Goal: Task Accomplishment & Management: Use online tool/utility

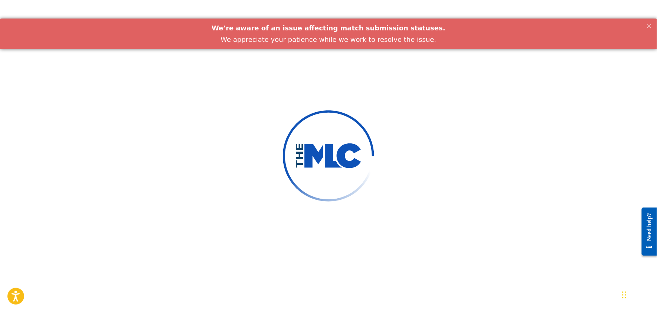
click at [460, 144] on div at bounding box center [328, 156] width 657 height 312
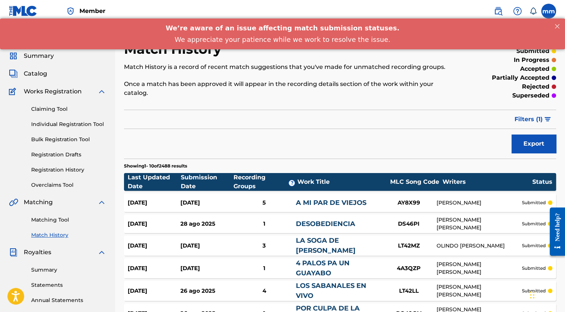
click at [60, 223] on link "Matching Tool" at bounding box center [68, 220] width 75 height 8
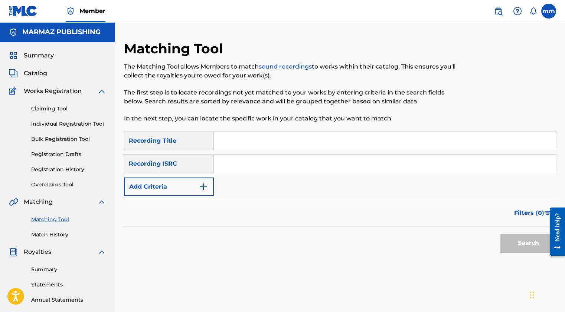
click at [159, 190] on button "Add Criteria" at bounding box center [169, 187] width 90 height 19
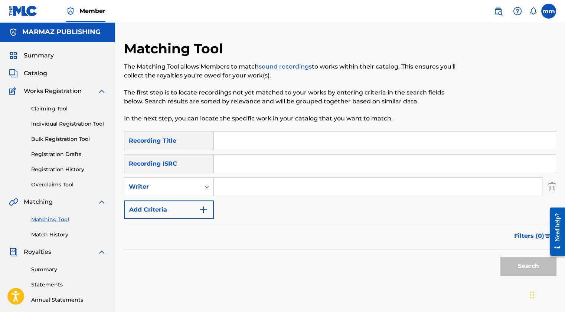
scroll to position [1, 0]
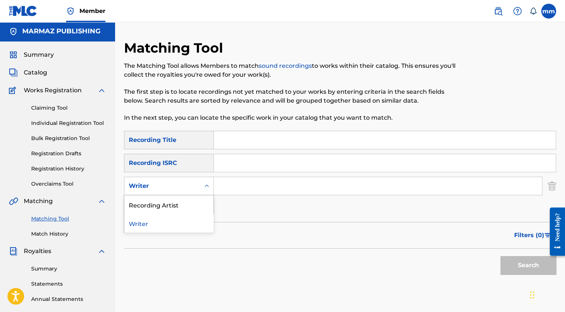
click at [164, 188] on div "Writer" at bounding box center [162, 186] width 67 height 9
click at [159, 207] on div "Recording Artist" at bounding box center [168, 205] width 89 height 19
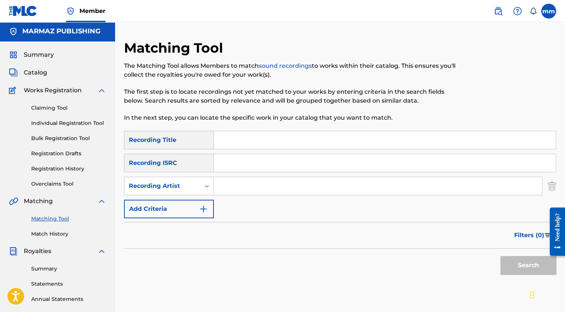
click at [239, 183] on input "Search Form" at bounding box center [378, 186] width 328 height 18
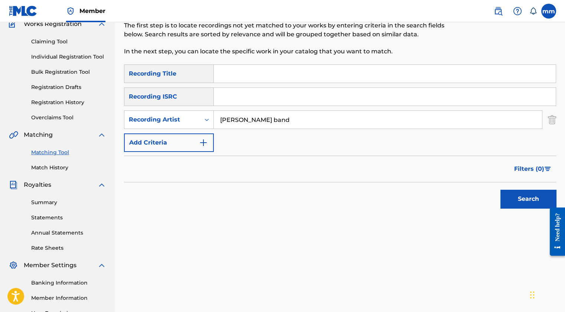
scroll to position [81, 0]
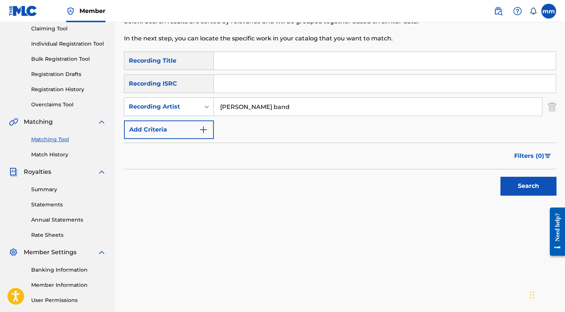
type input "la caro band"
click at [528, 190] on button "Search" at bounding box center [528, 186] width 56 height 19
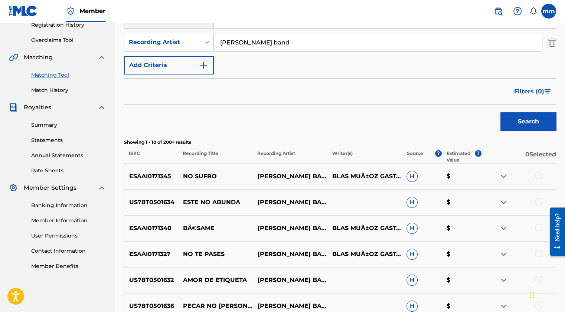
scroll to position [151, 0]
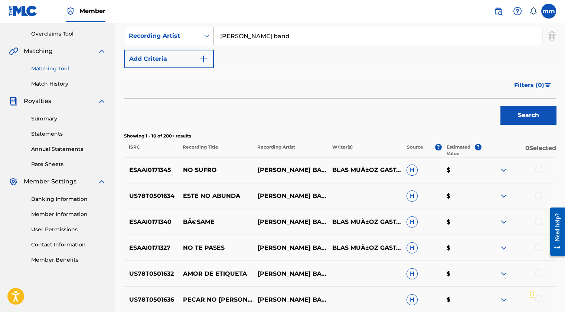
click at [530, 85] on span "Filters ( 0 )" at bounding box center [529, 85] width 30 height 9
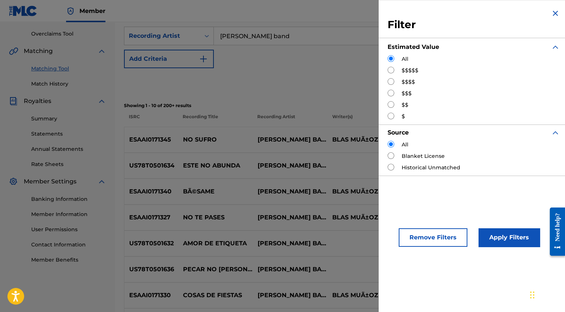
click at [393, 92] on input "Search Form" at bounding box center [390, 93] width 7 height 7
radio input "true"
click at [389, 83] on input "Search Form" at bounding box center [390, 81] width 7 height 7
radio input "true"
click at [504, 230] on button "Apply Filters" at bounding box center [508, 238] width 61 height 19
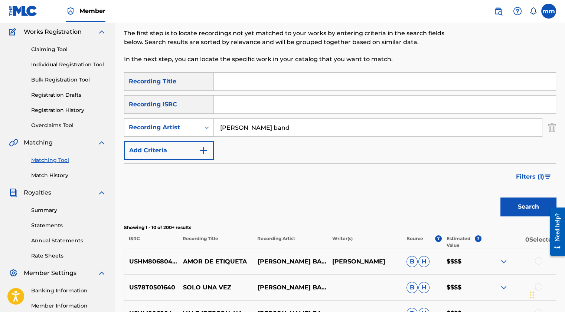
scroll to position [70, 0]
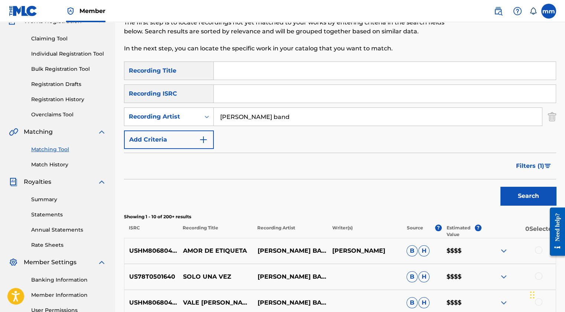
click at [528, 166] on span "Filters ( 1 )" at bounding box center [530, 166] width 28 height 9
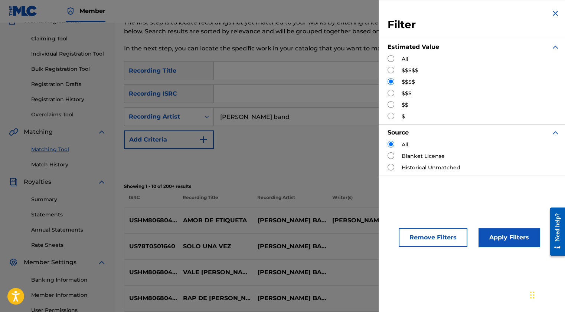
click at [391, 72] on input "Search Form" at bounding box center [390, 70] width 7 height 7
radio input "true"
click at [499, 236] on button "Apply Filters" at bounding box center [508, 238] width 61 height 19
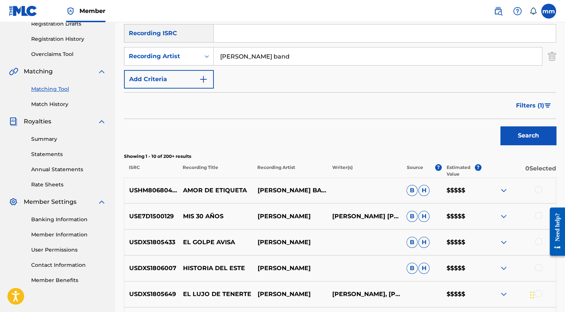
scroll to position [133, 0]
